Goal: Information Seeking & Learning: Learn about a topic

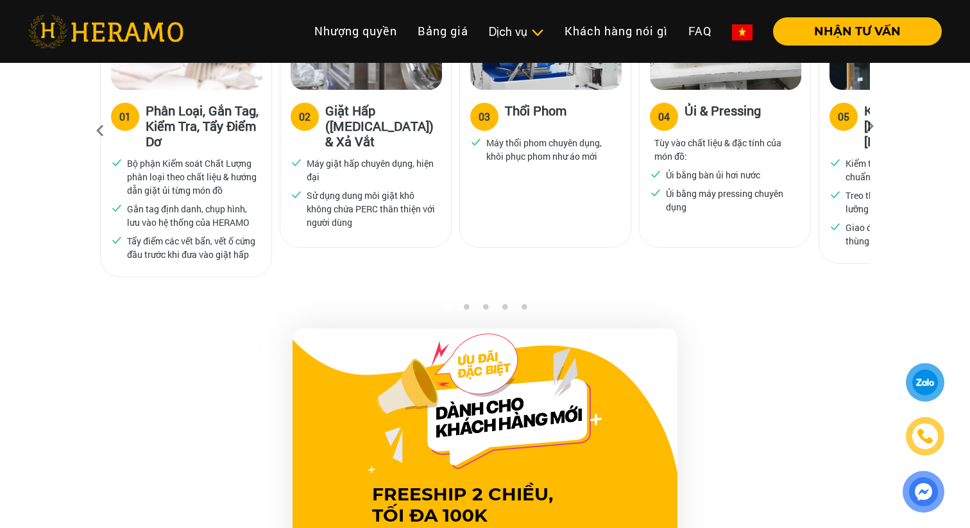
scroll to position [741, 0]
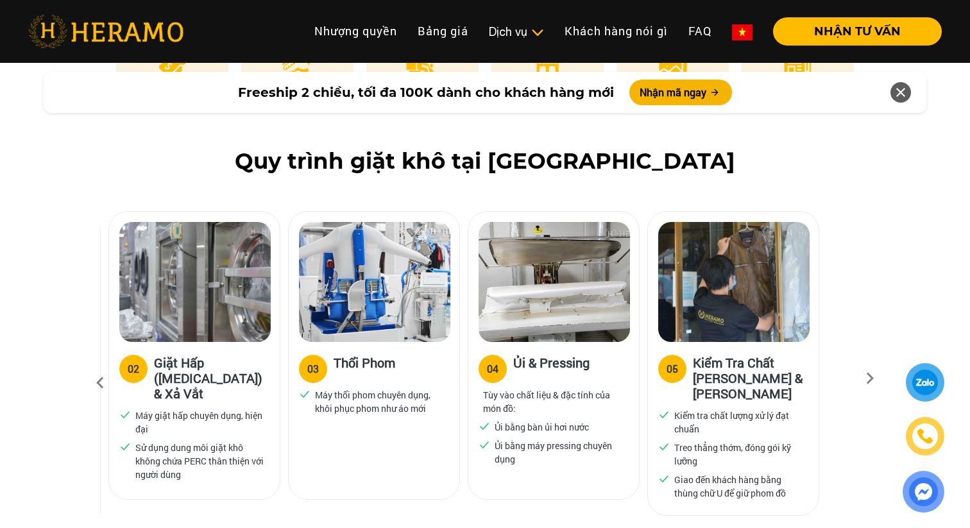
drag, startPoint x: 589, startPoint y: 376, endPoint x: 417, endPoint y: 375, distance: 171.2
click at [417, 388] on p "Máy thổi phom chuyên dụng, khôi phục phom như áo mới" at bounding box center [380, 401] width 130 height 27
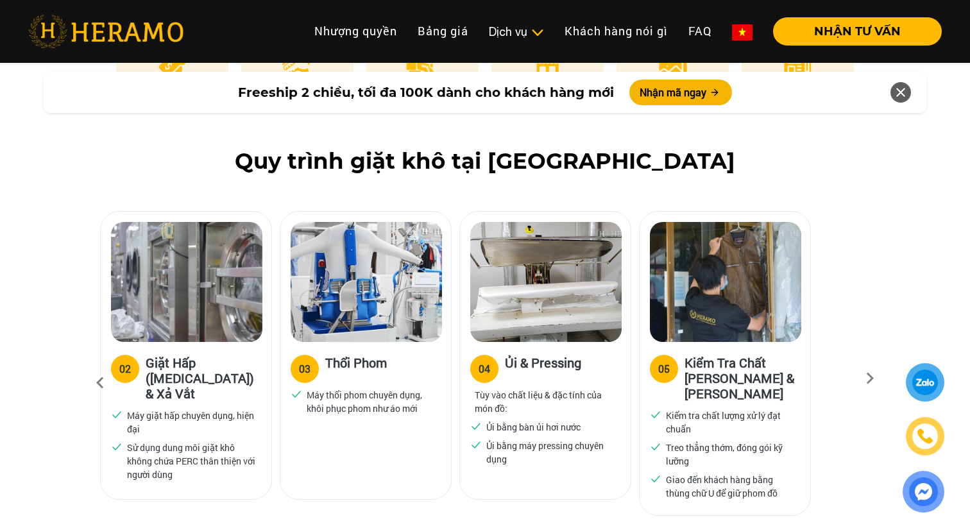
click at [455, 382] on div "03 Thổi Phom Máy thổi phom chuyên dụng, khôi phục phom như áo mới" at bounding box center [370, 368] width 180 height 314
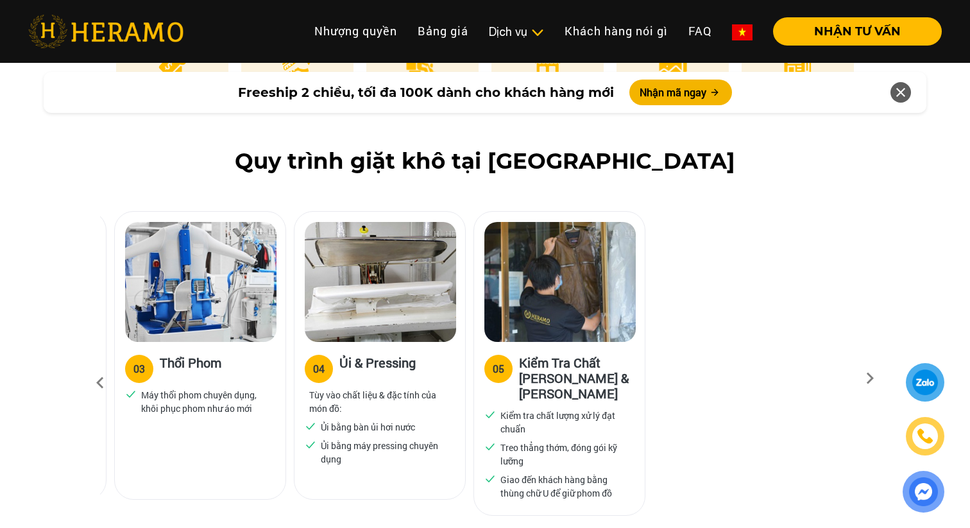
drag, startPoint x: 628, startPoint y: 364, endPoint x: 462, endPoint y: 357, distance: 166.2
click at [463, 358] on div "04 Ủi & Pressing Tùy vào chất liệu & đặc tính của món đồ: Ủi bằng bàn ủi hơi nư…" at bounding box center [379, 411] width 171 height 139
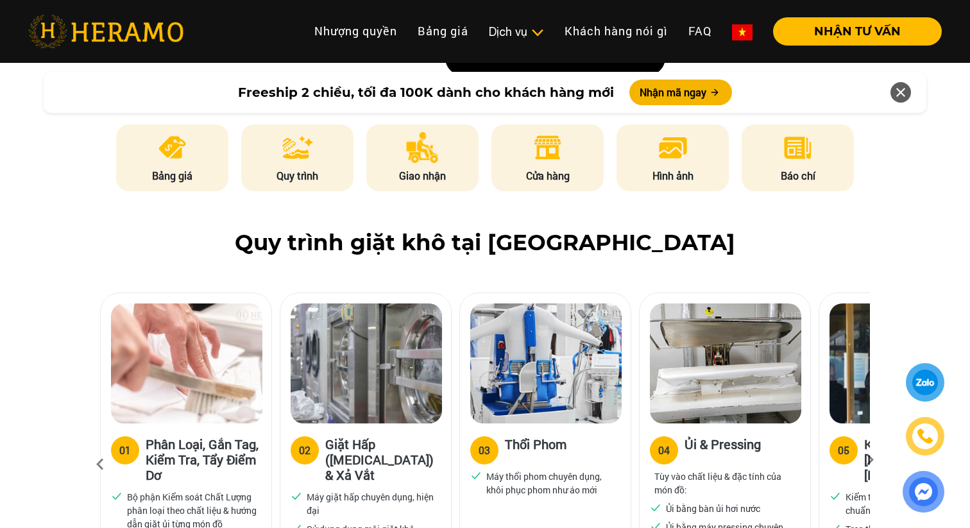
scroll to position [696, 0]
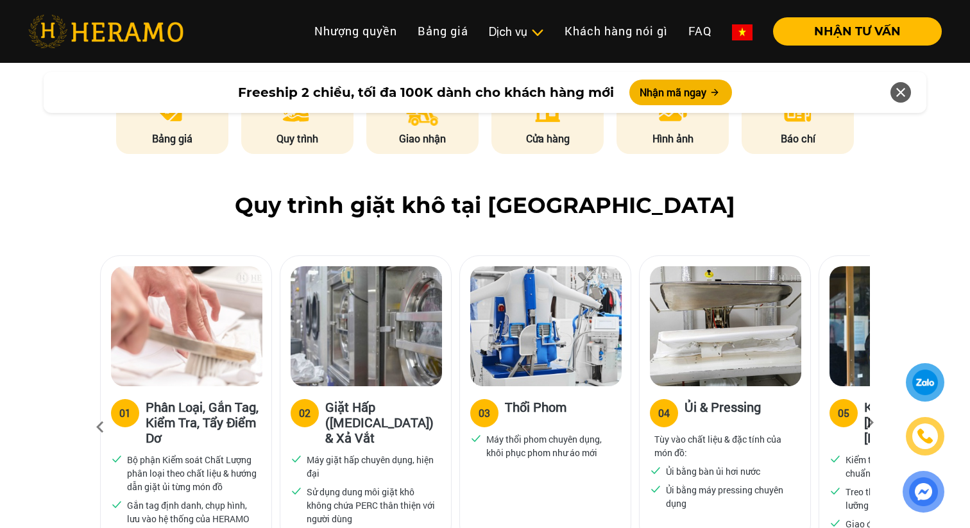
click at [364, 325] on img at bounding box center [366, 326] width 151 height 120
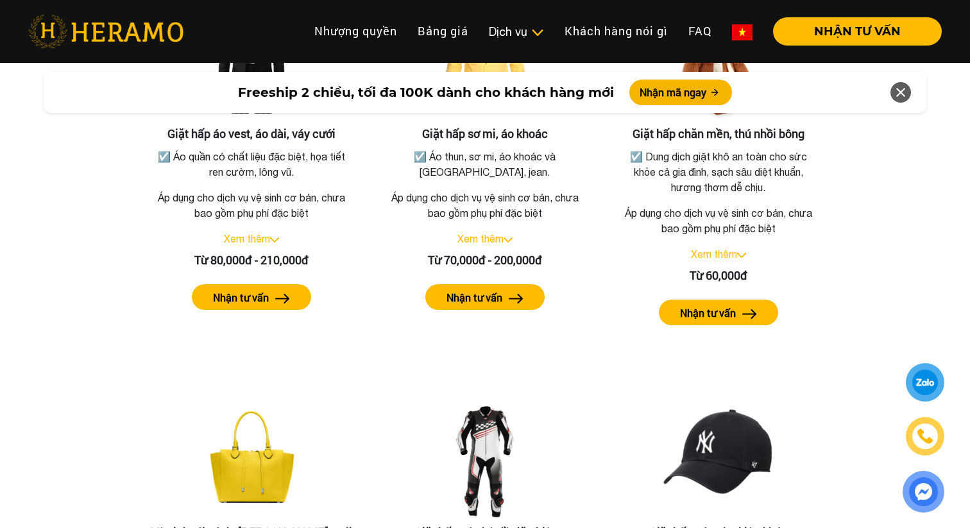
scroll to position [2422, 0]
